Goal: Navigation & Orientation: Understand site structure

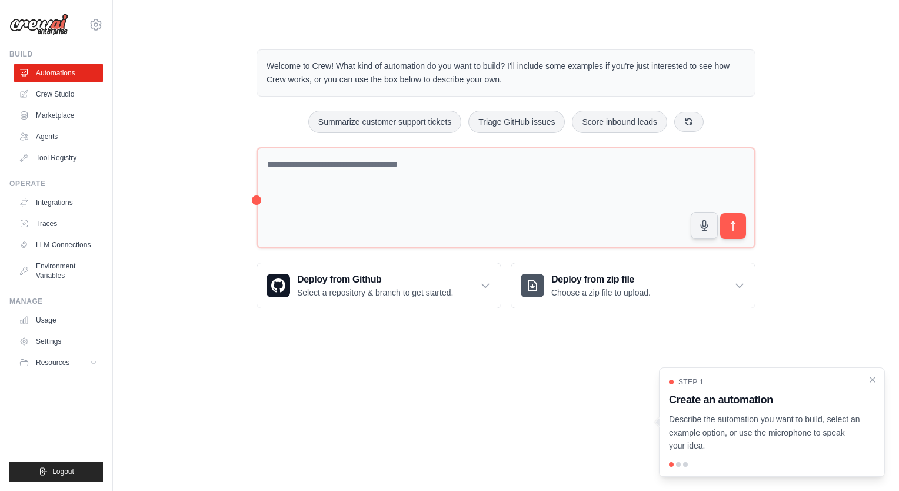
click at [677, 467] on div "Step 1 Create an automation Describe the automation you want to build, select a…" at bounding box center [772, 421] width 226 height 109
click at [678, 465] on div at bounding box center [678, 464] width 5 height 5
click at [870, 379] on icon "Close walkthrough" at bounding box center [873, 379] width 11 height 11
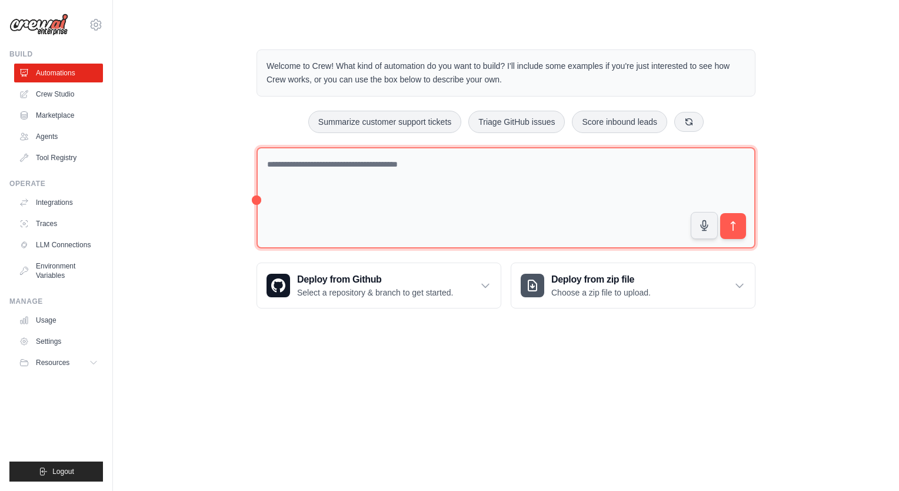
click at [495, 188] on textarea at bounding box center [506, 198] width 499 height 102
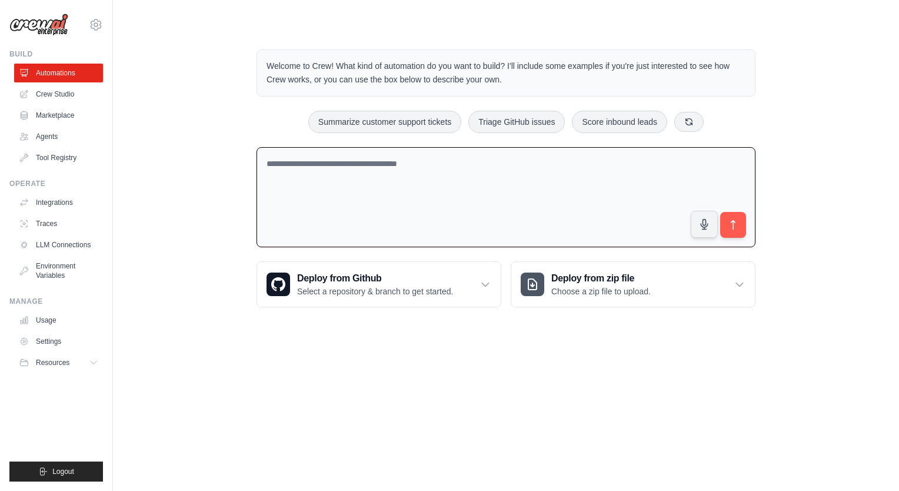
click at [495, 188] on textarea at bounding box center [506, 197] width 499 height 101
click at [67, 101] on link "Crew Studio" at bounding box center [59, 94] width 89 height 19
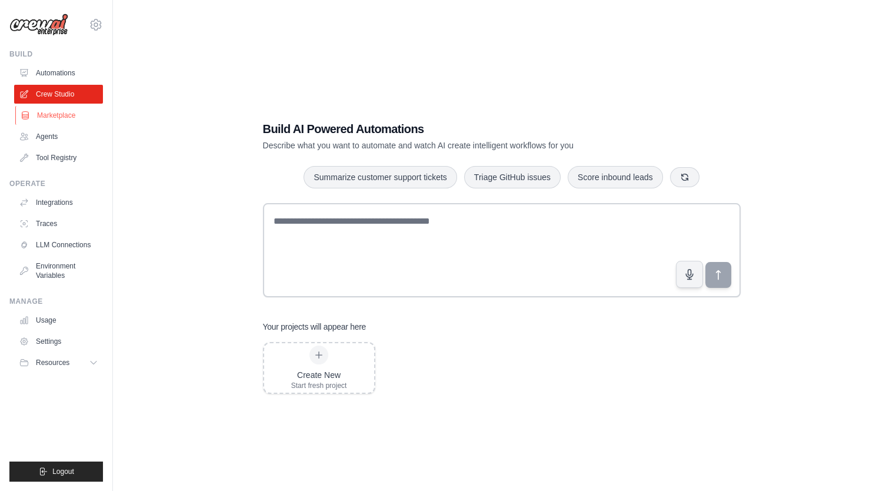
click at [65, 115] on link "Marketplace" at bounding box center [59, 115] width 89 height 19
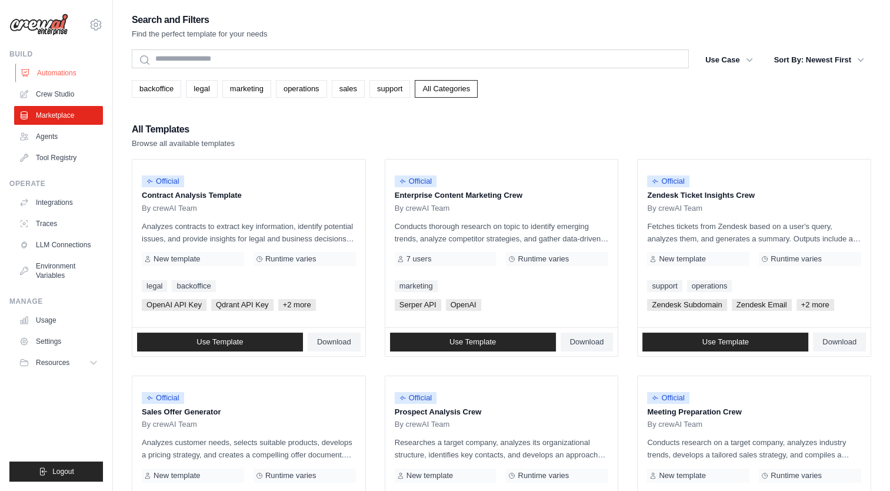
click at [65, 69] on link "Automations" at bounding box center [59, 73] width 89 height 19
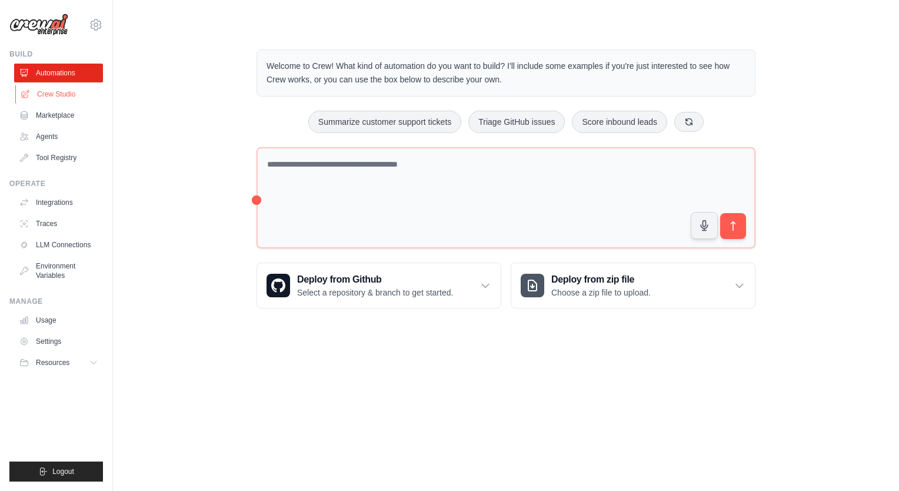
click at [74, 93] on link "Crew Studio" at bounding box center [59, 94] width 89 height 19
